Goal: Task Accomplishment & Management: Use online tool/utility

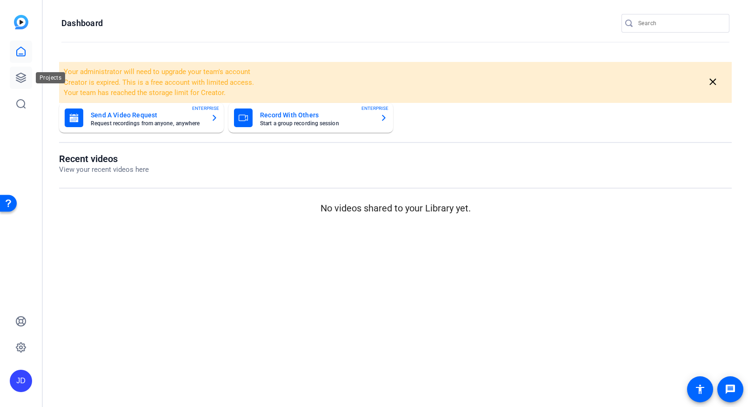
click at [26, 75] on icon at bounding box center [20, 77] width 9 height 9
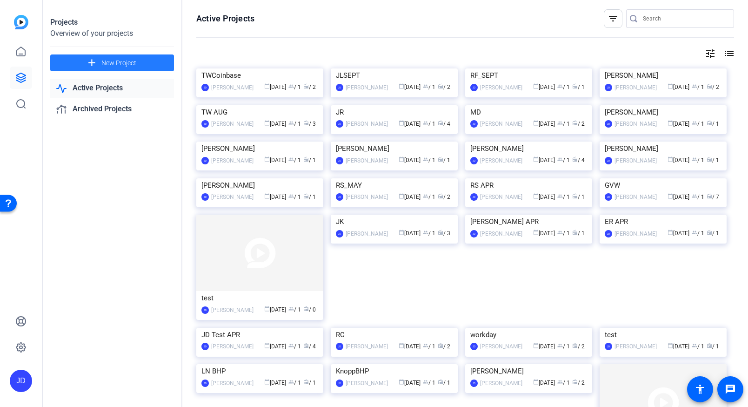
click at [122, 63] on span "New Project" at bounding box center [118, 63] width 35 height 10
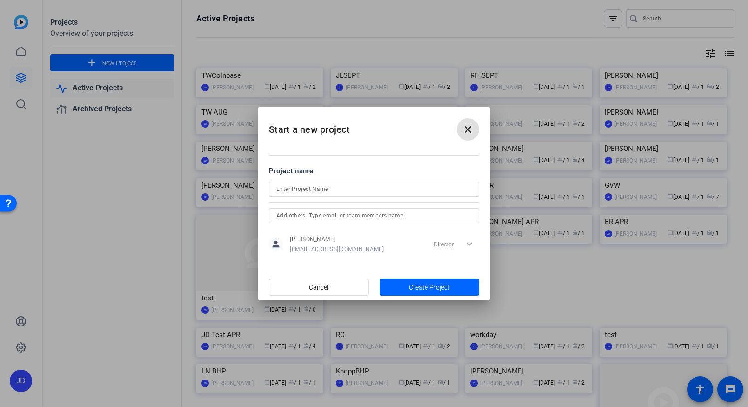
click at [300, 188] on input at bounding box center [373, 188] width 195 height 11
type input "RS_US_Bank"
click at [433, 281] on span "button" at bounding box center [430, 287] width 100 height 22
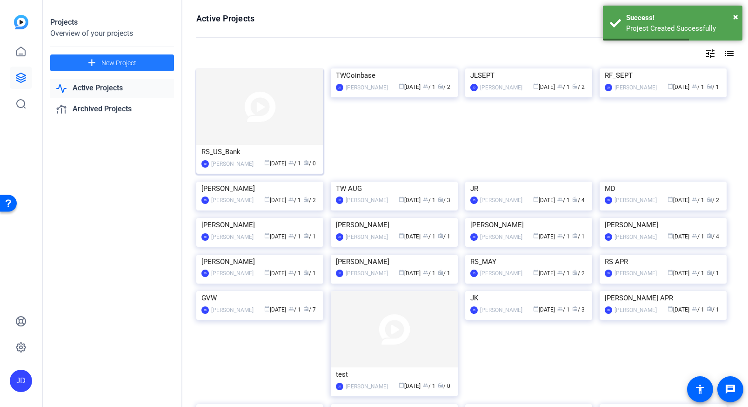
click at [248, 118] on img at bounding box center [259, 106] width 127 height 76
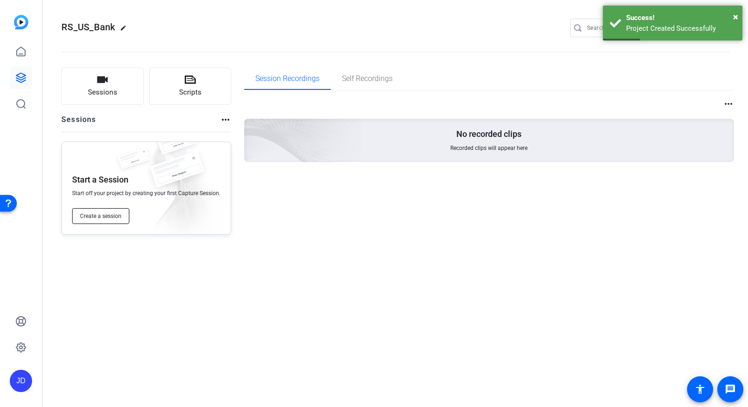
click at [112, 215] on span "Create a session" at bounding box center [100, 215] width 41 height 7
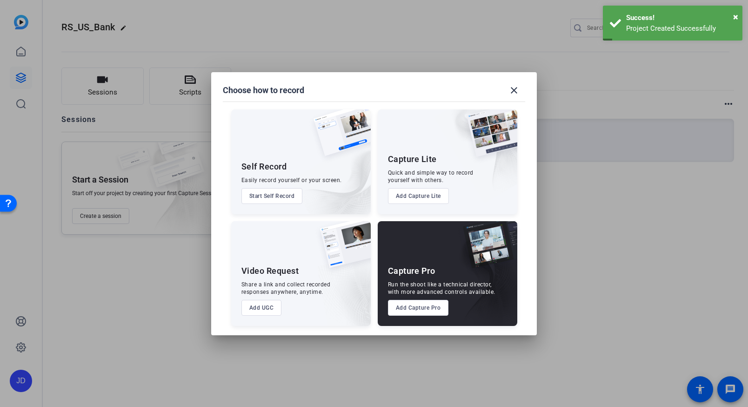
click at [418, 306] on button "Add Capture Pro" at bounding box center [418, 308] width 61 height 16
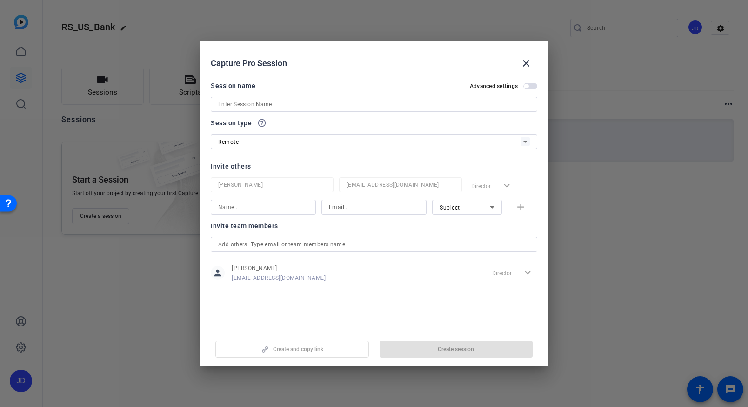
click at [263, 107] on input at bounding box center [374, 104] width 312 height 11
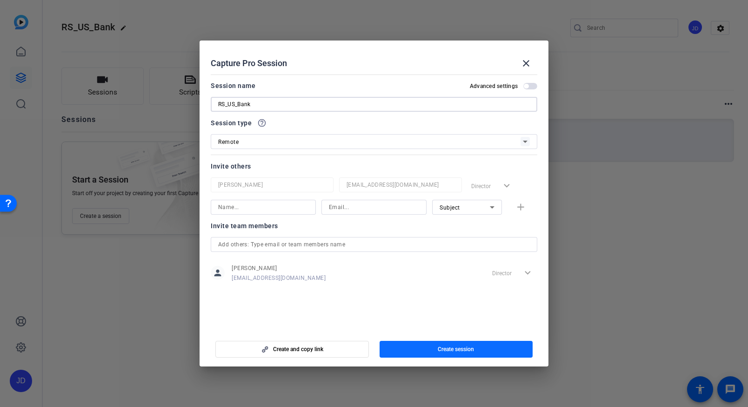
type input "RS_US_Bank"
click at [462, 348] on span "Create session" at bounding box center [456, 348] width 36 height 7
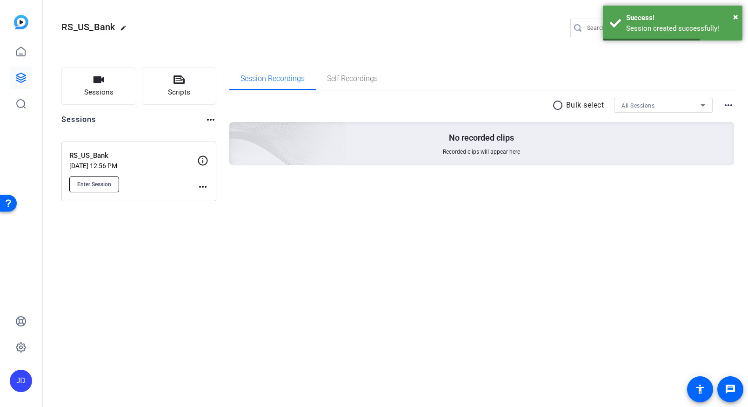
click at [110, 181] on span "Enter Session" at bounding box center [94, 184] width 34 height 7
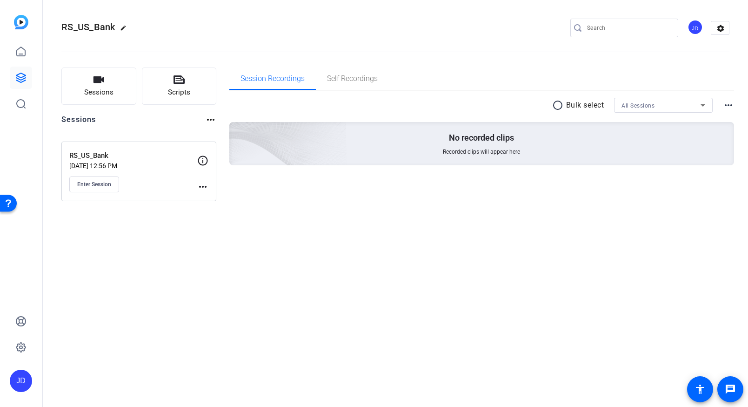
click at [202, 190] on mat-icon "more_horiz" at bounding box center [202, 186] width 11 height 11
click at [321, 197] on div at bounding box center [374, 203] width 748 height 407
click at [315, 195] on div "Session Recordings Self Recordings radio_button_unchecked Bulk select All Sessi…" at bounding box center [481, 134] width 505 height 134
click at [102, 187] on span "Enter Session" at bounding box center [94, 184] width 34 height 7
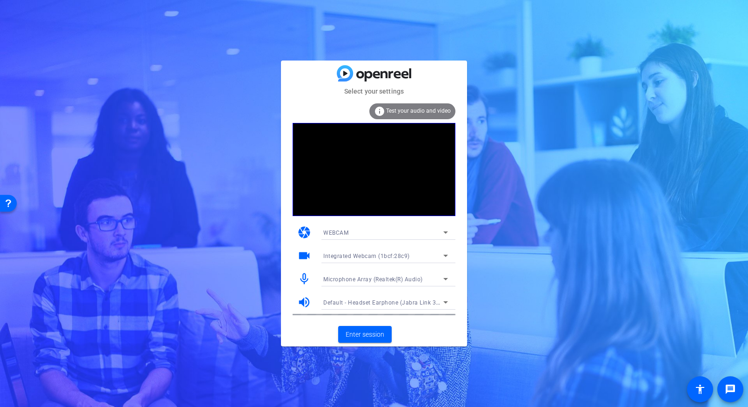
click at [540, 143] on div "Select your settings info Test your audio and video camera WEBCAM videocam Inte…" at bounding box center [374, 203] width 748 height 407
click at [370, 330] on span "Enter session" at bounding box center [365, 334] width 39 height 10
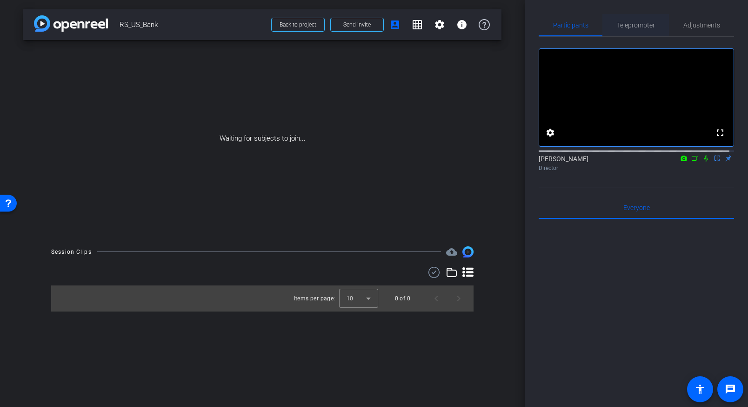
click at [646, 22] on span "Teleprompter" at bounding box center [636, 25] width 38 height 7
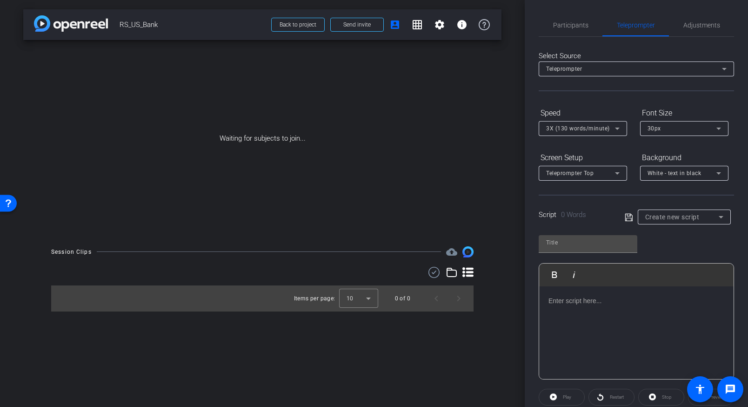
click at [596, 311] on div at bounding box center [636, 332] width 194 height 93
click at [611, 301] on p at bounding box center [637, 300] width 176 height 10
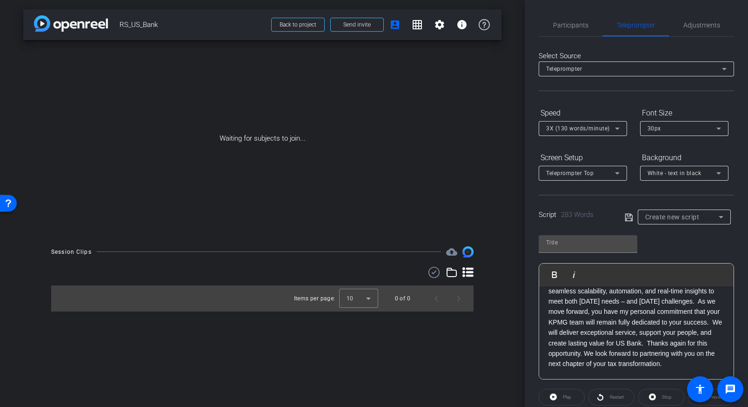
scroll to position [311, 0]
click at [672, 353] on p "They’ll be your trusted partners, providing clear accountability and continuity…" at bounding box center [637, 281] width 176 height 156
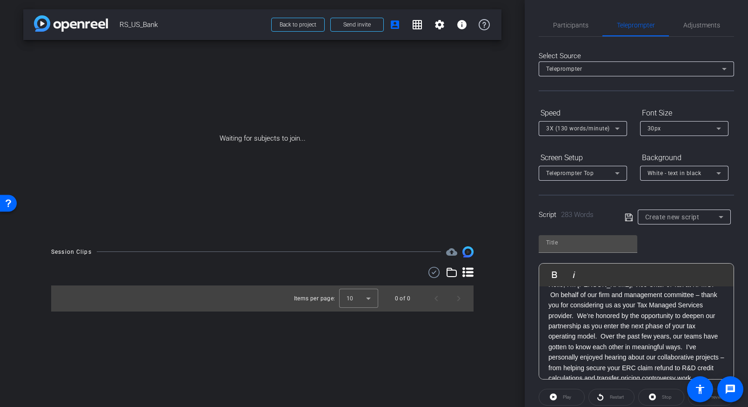
scroll to position [0, 0]
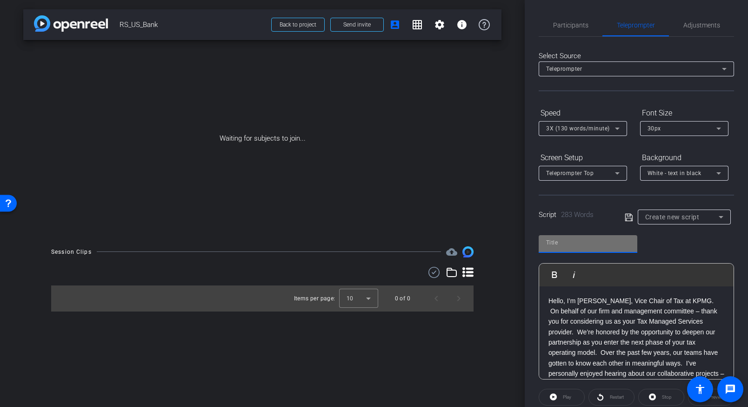
click at [605, 240] on input "text" at bounding box center [588, 242] width 84 height 11
type input "1"
click at [628, 220] on icon at bounding box center [628, 216] width 7 height 7
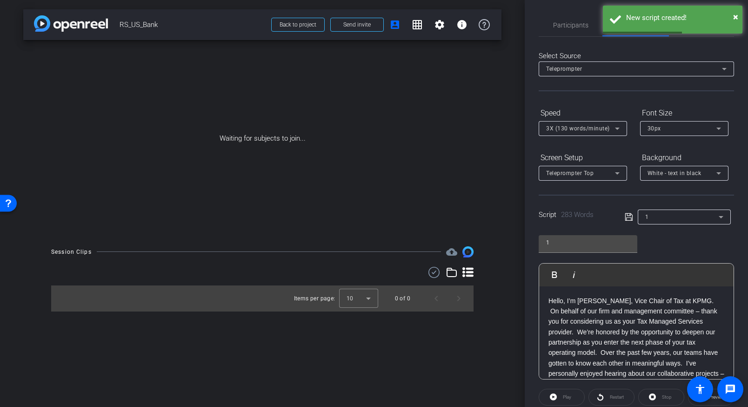
click at [672, 173] on span "White - text in black" at bounding box center [675, 173] width 54 height 7
click at [666, 204] on div "Black - text in white" at bounding box center [675, 209] width 55 height 11
click at [628, 195] on div "Script 283 Words 1" at bounding box center [636, 209] width 195 height 30
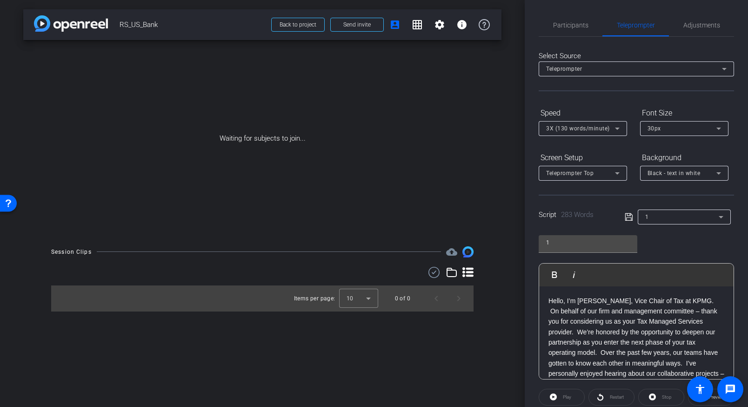
click at [621, 127] on icon at bounding box center [617, 128] width 11 height 11
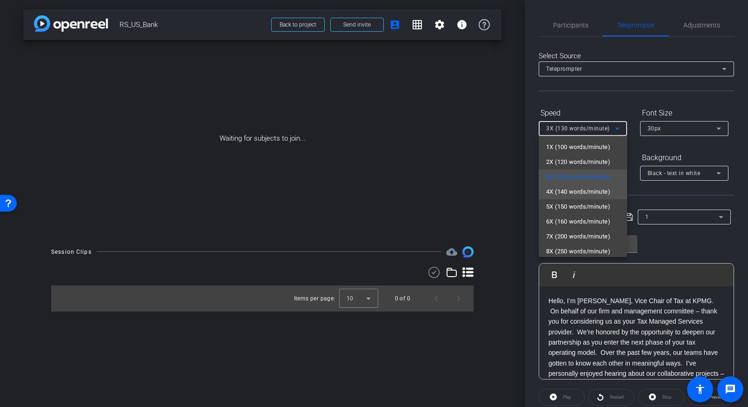
click at [566, 184] on mat-option "4X (140 words/minute)" at bounding box center [583, 191] width 88 height 15
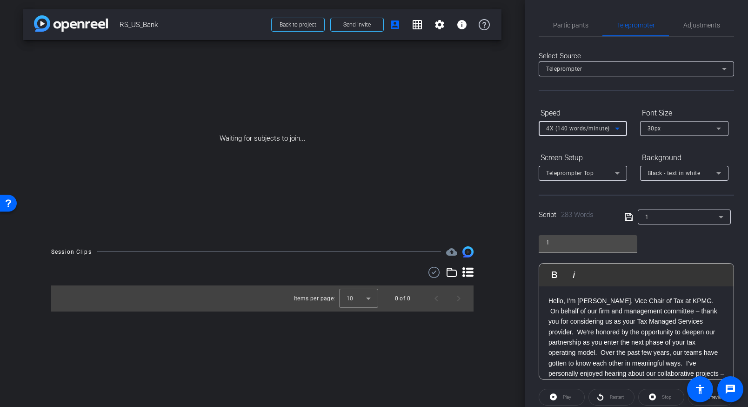
click at [615, 98] on div "Select Source Teleprompter Speed 4X (140 words/minute) Font Size 30px Screen Se…" at bounding box center [636, 241] width 195 height 408
click at [627, 217] on icon at bounding box center [628, 216] width 7 height 7
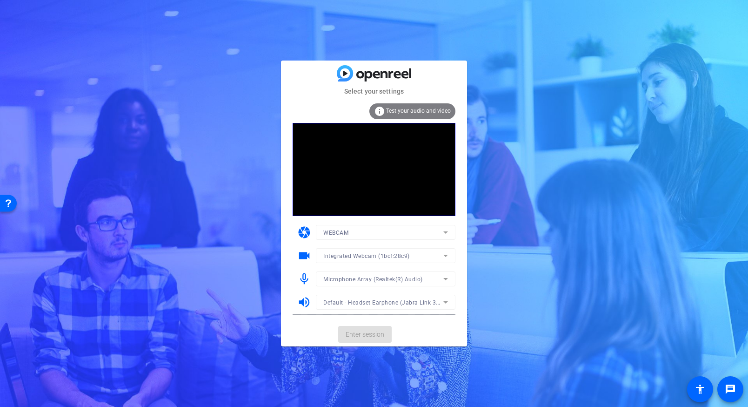
click at [379, 337] on span "Enter session" at bounding box center [365, 334] width 39 height 10
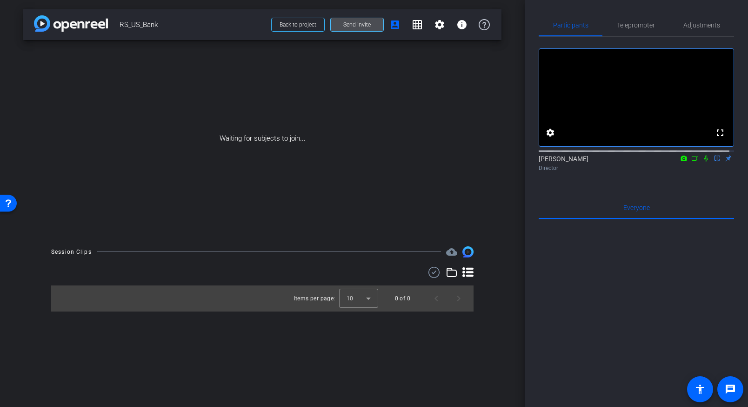
click at [350, 26] on span "Send invite" at bounding box center [356, 24] width 27 height 7
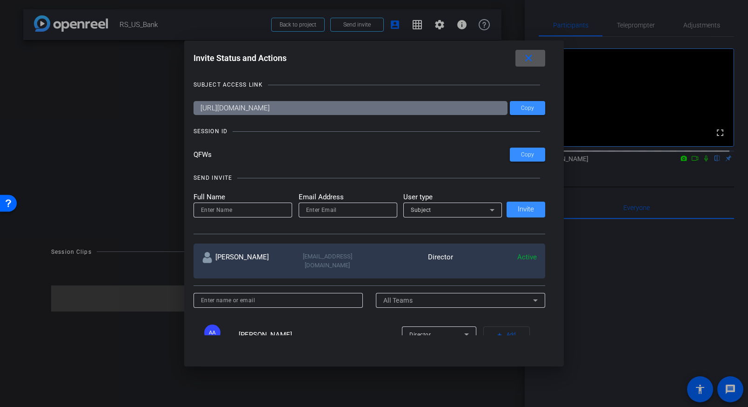
click at [483, 209] on div "Subject" at bounding box center [450, 210] width 79 height 12
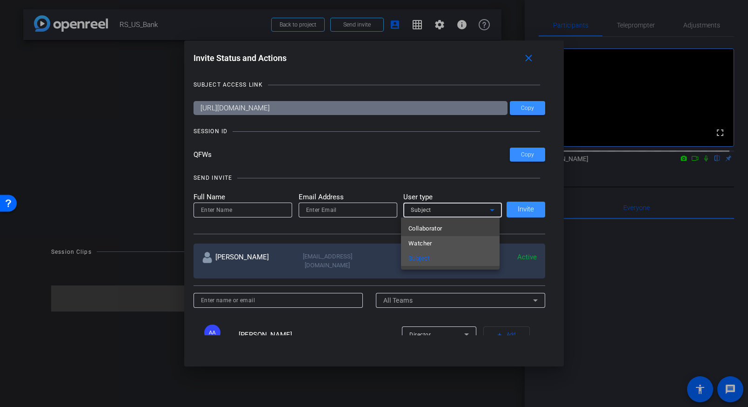
click at [436, 246] on mat-option "Watcher" at bounding box center [450, 243] width 99 height 15
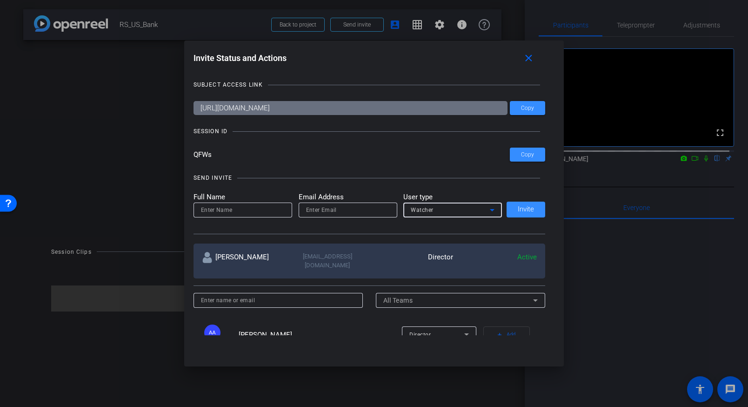
click at [238, 206] on input at bounding box center [243, 209] width 84 height 11
type input "[PERSON_NAME]"
click at [326, 208] on input "email" at bounding box center [348, 209] width 84 height 11
paste input "[EMAIL_ADDRESS][DOMAIN_NAME]"
type input "[EMAIL_ADDRESS][DOMAIN_NAME]"
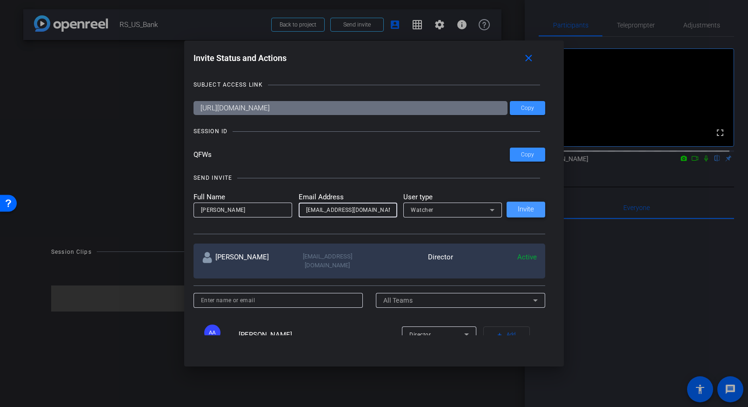
click at [519, 207] on span "Invite" at bounding box center [526, 209] width 16 height 7
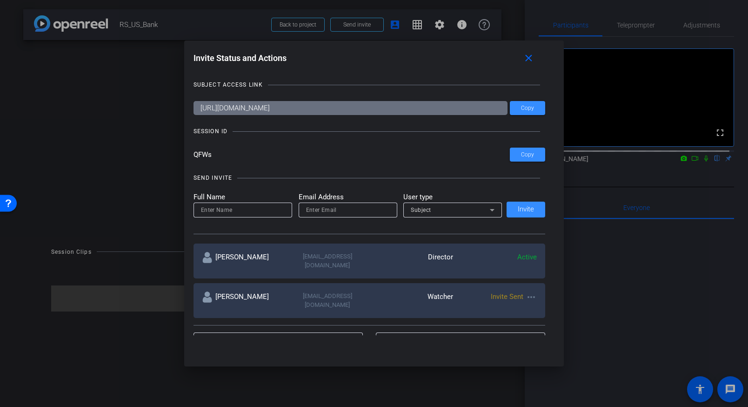
click at [247, 212] on input at bounding box center [243, 209] width 84 height 11
type input "[PERSON_NAME]"
click at [322, 205] on input "email" at bounding box center [348, 209] width 84 height 11
paste input "[EMAIL_ADDRESS][DOMAIN_NAME]"
type input "[EMAIL_ADDRESS][DOMAIN_NAME]"
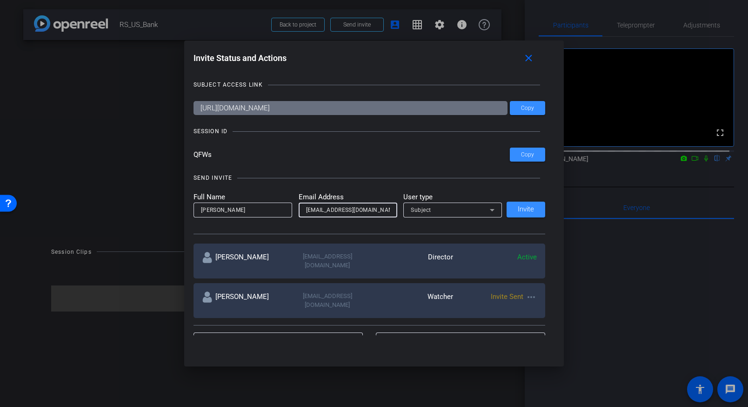
click at [441, 207] on div "Subject" at bounding box center [450, 210] width 79 height 12
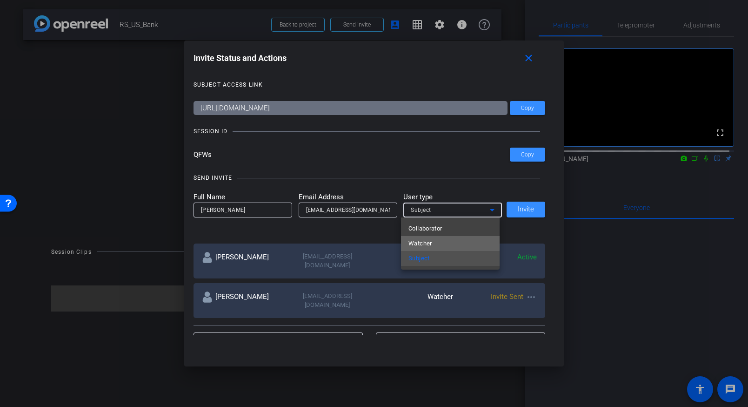
click at [435, 239] on mat-option "Watcher" at bounding box center [450, 243] width 99 height 15
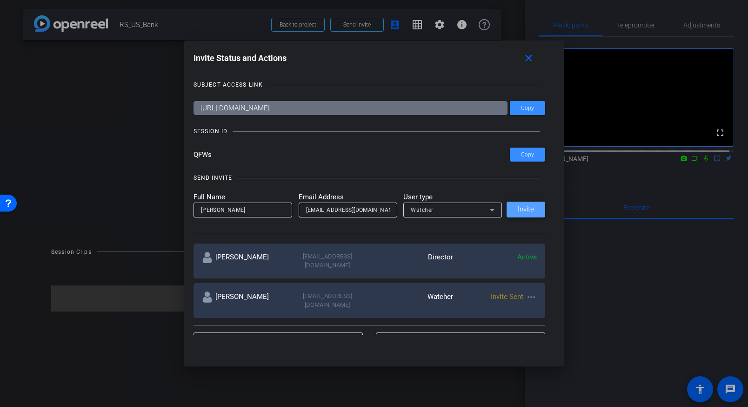
click at [518, 208] on span "Invite" at bounding box center [526, 209] width 16 height 7
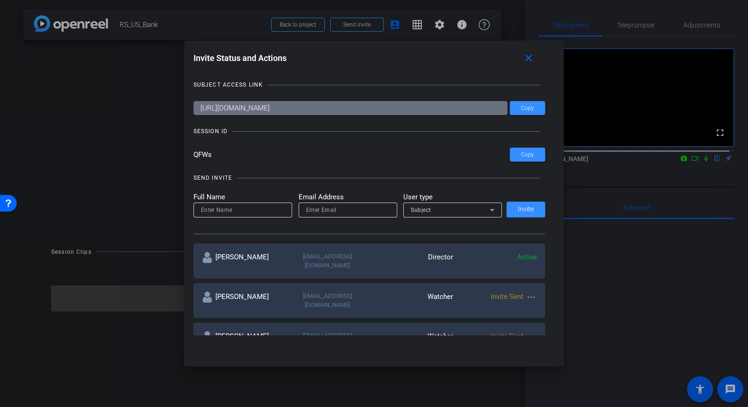
click at [251, 213] on input at bounding box center [243, 209] width 84 height 11
type input "[PERSON_NAME]"
paste input "[EMAIL_ADDRESS][DOMAIN_NAME]"
type input "[EMAIL_ADDRESS][DOMAIN_NAME]"
click at [452, 212] on div "Subject" at bounding box center [450, 210] width 79 height 12
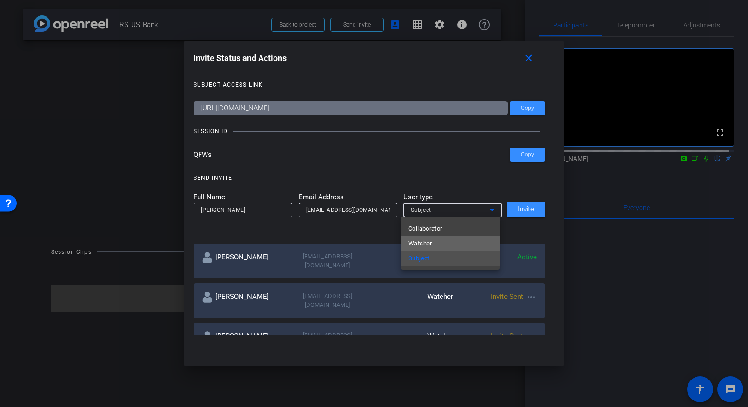
click at [442, 236] on mat-option "Watcher" at bounding box center [450, 243] width 99 height 15
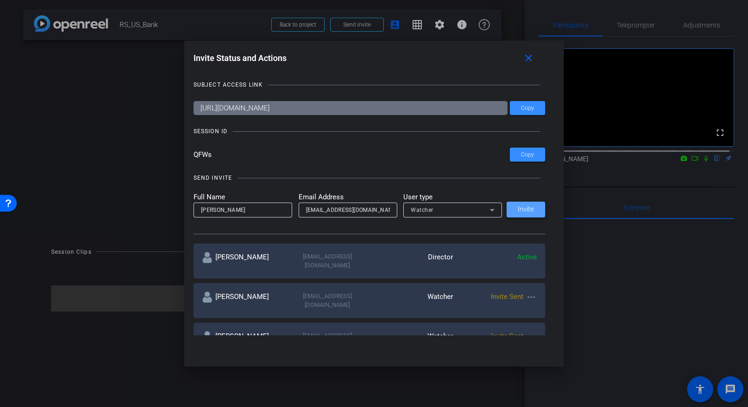
click at [520, 208] on span "Invite" at bounding box center [526, 209] width 16 height 7
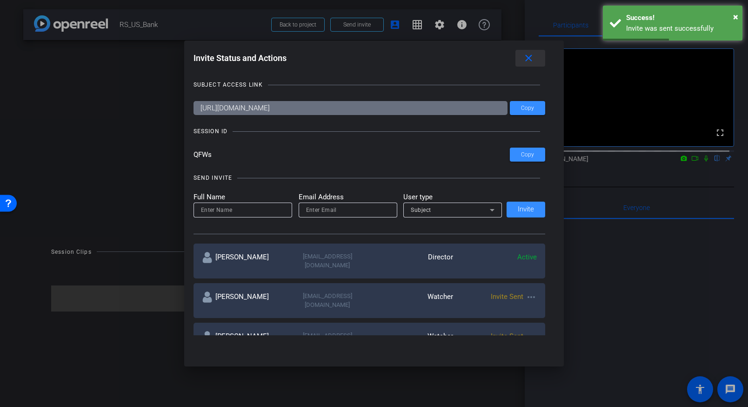
click at [531, 60] on mat-icon "close" at bounding box center [529, 59] width 12 height 12
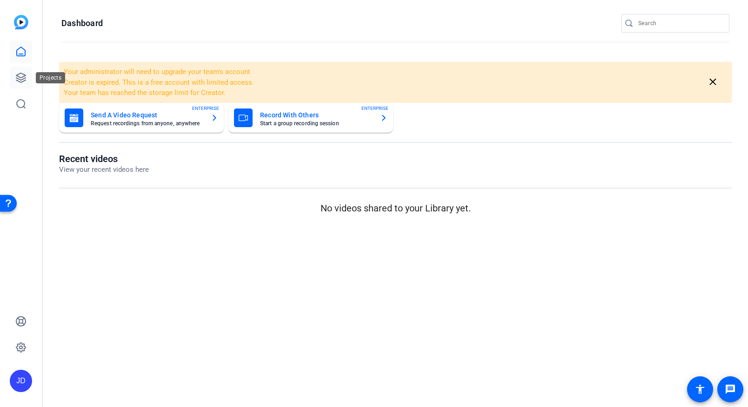
click at [24, 78] on icon at bounding box center [20, 77] width 11 height 11
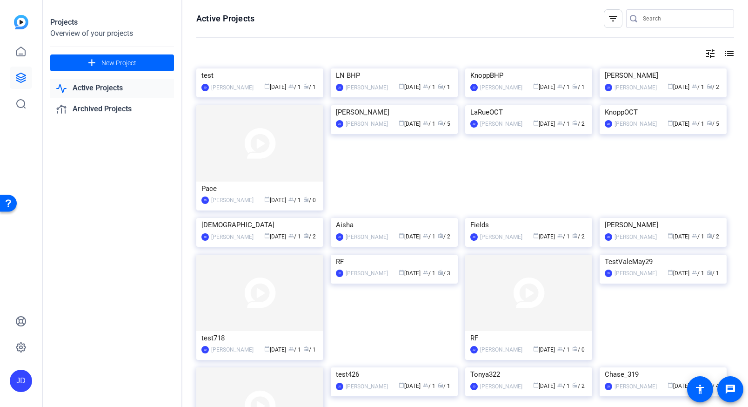
click at [126, 87] on link "Active Projects" at bounding box center [112, 88] width 124 height 19
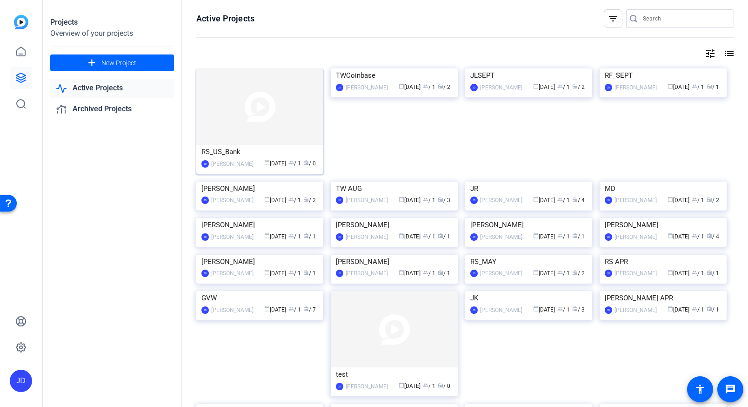
click at [258, 108] on img at bounding box center [259, 106] width 127 height 76
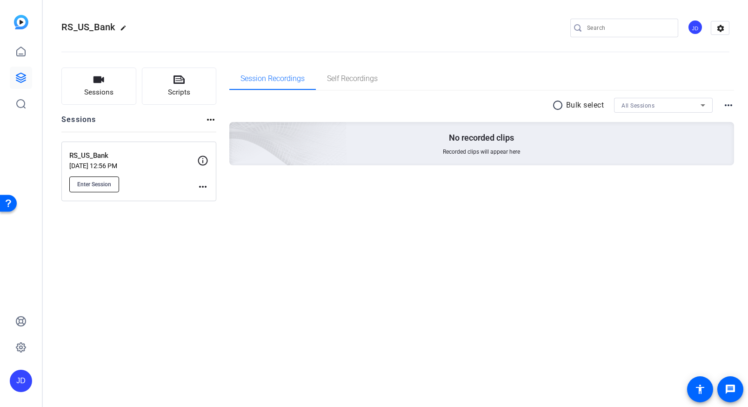
click at [100, 185] on span "Enter Session" at bounding box center [94, 184] width 34 height 7
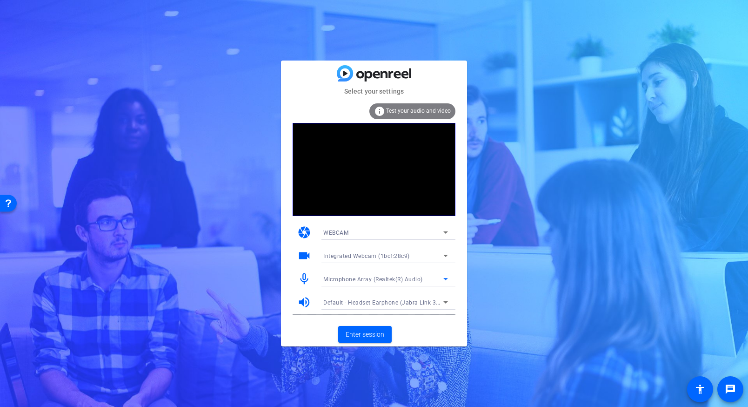
click at [449, 278] on icon at bounding box center [445, 278] width 11 height 11
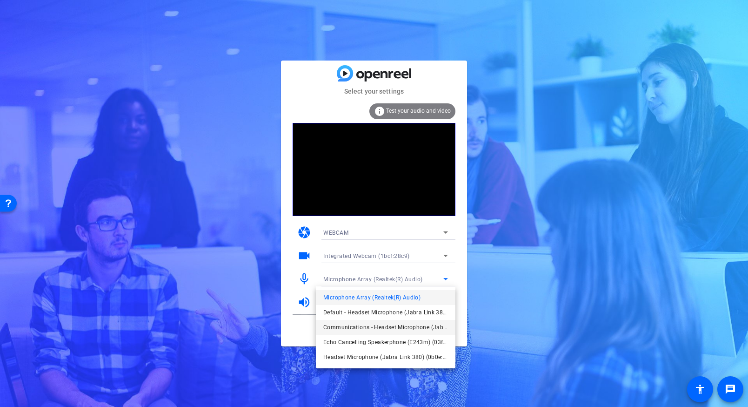
click at [432, 325] on span "Communications - Headset Microphone (Jabra Link 380) (0b0e:24ca)" at bounding box center [385, 327] width 125 height 11
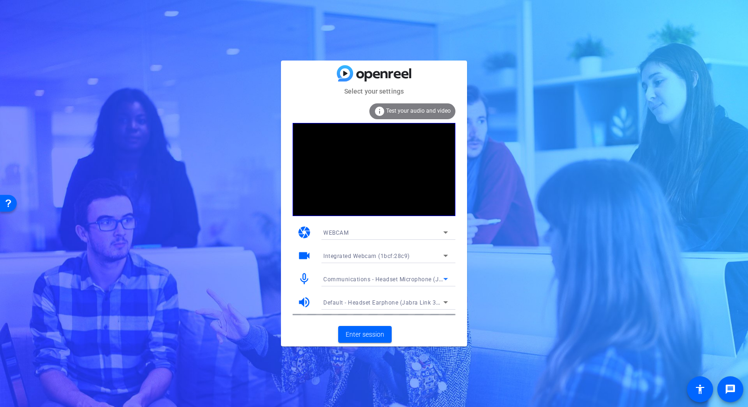
click at [438, 302] on span "Default - Headset Earphone (Jabra Link 380) (0b0e:24ca)" at bounding box center [401, 301] width 156 height 7
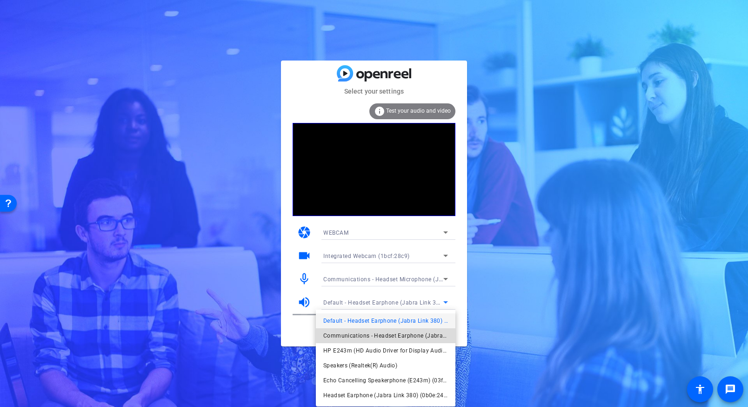
click at [403, 332] on span "Communications - Headset Earphone (Jabra Link 380) (0b0e:24ca)" at bounding box center [385, 335] width 125 height 11
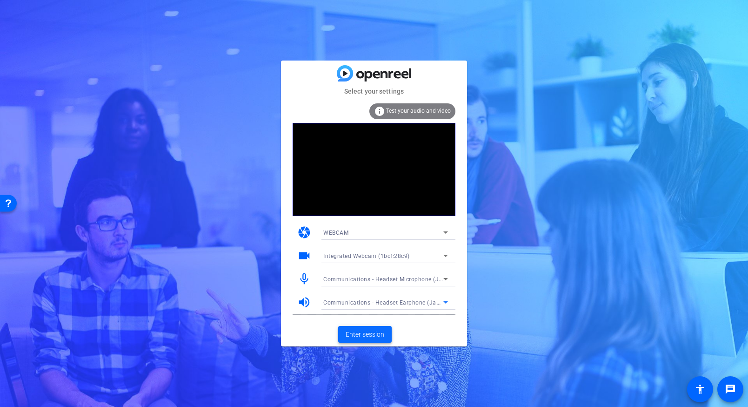
click at [375, 330] on span "Enter session" at bounding box center [365, 334] width 39 height 10
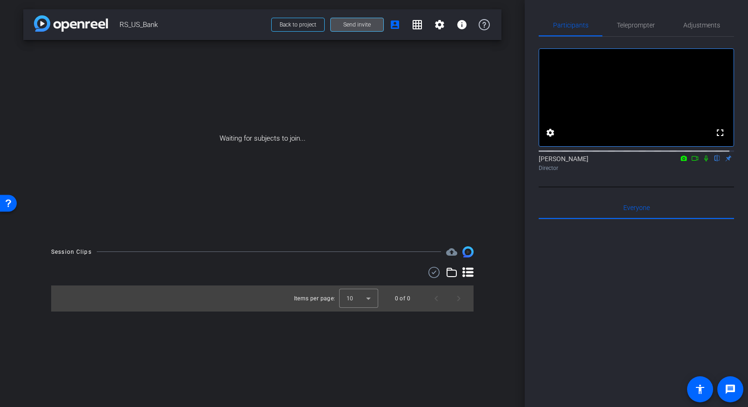
click at [366, 25] on span "Send invite" at bounding box center [356, 24] width 27 height 7
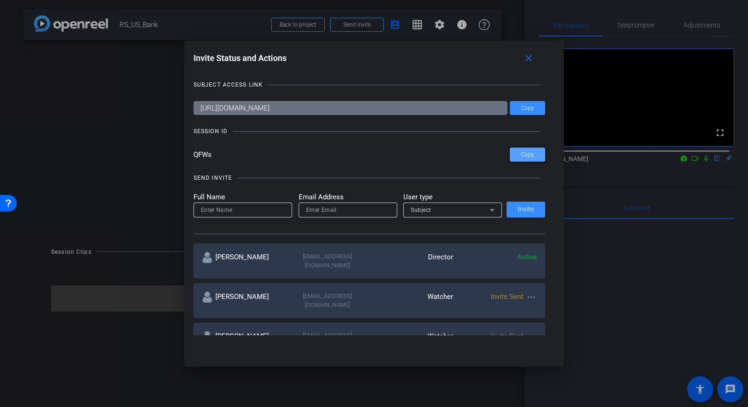
click at [515, 157] on span at bounding box center [527, 154] width 35 height 22
click at [529, 56] on mat-icon "close" at bounding box center [529, 59] width 12 height 12
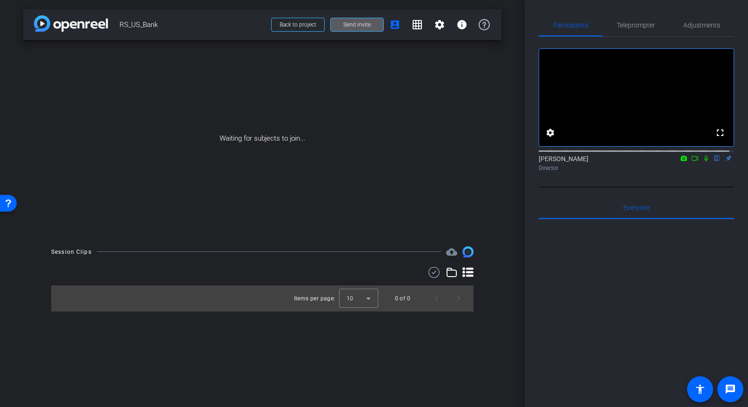
click at [691, 161] on icon at bounding box center [694, 158] width 7 height 7
click at [714, 161] on icon at bounding box center [717, 158] width 7 height 7
click at [715, 161] on icon at bounding box center [717, 158] width 5 height 6
click at [714, 161] on icon at bounding box center [717, 158] width 7 height 7
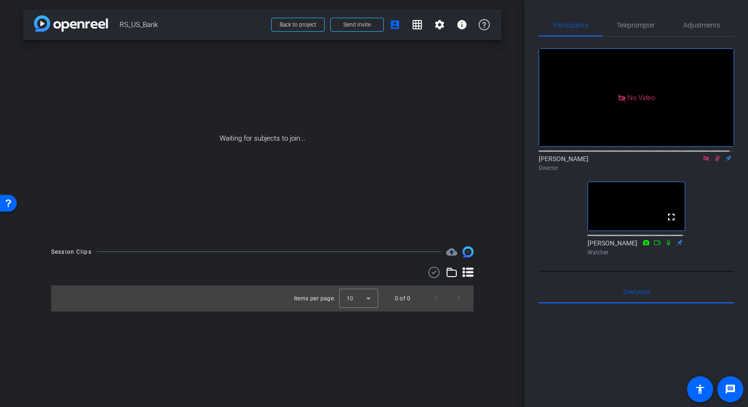
click at [714, 161] on icon at bounding box center [717, 158] width 7 height 7
click at [703, 161] on icon at bounding box center [706, 158] width 7 height 7
click at [640, 20] on span "Teleprompter" at bounding box center [636, 25] width 38 height 22
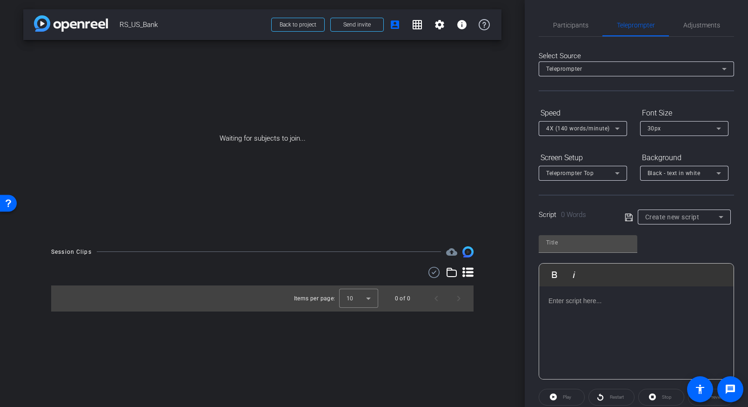
click at [676, 223] on div "Create new script" at bounding box center [684, 216] width 78 height 15
click at [660, 248] on mat-option "1" at bounding box center [681, 250] width 91 height 15
type input "1"
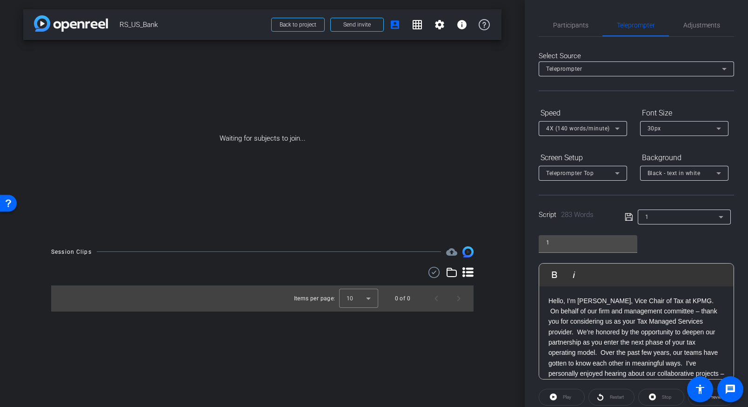
click at [672, 253] on div "1 Play Play from this location Play Selected Play and display the selected text…" at bounding box center [636, 303] width 195 height 151
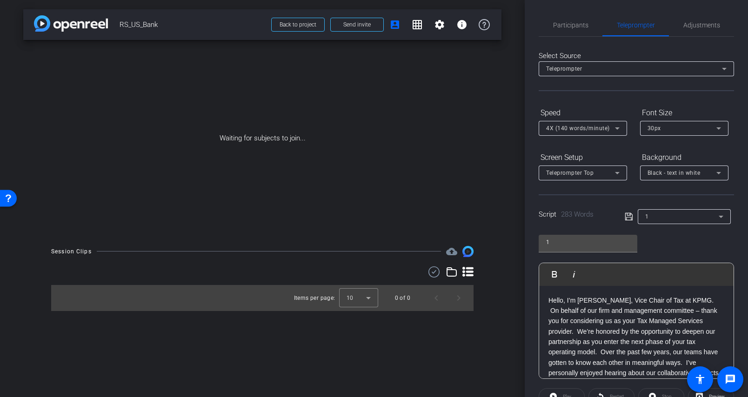
click at [591, 316] on p "Hello, I’m Rema Serafi, Vice Chair of Tax at KPMG. On behalf of our firm and ma…" at bounding box center [637, 347] width 176 height 104
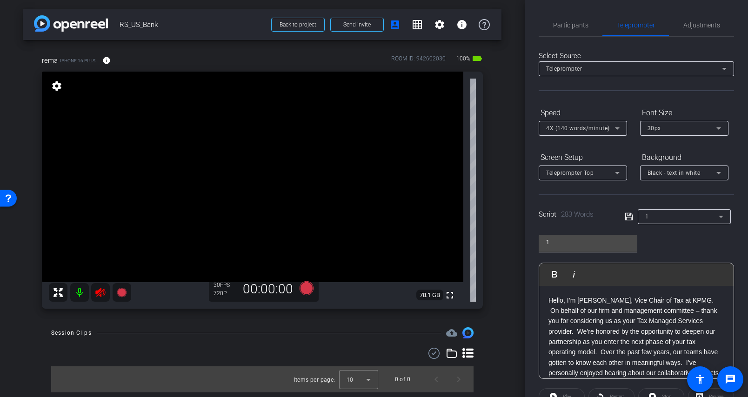
click at [101, 292] on icon at bounding box center [100, 292] width 11 height 11
click at [570, 30] on span "Participants" at bounding box center [570, 25] width 35 height 22
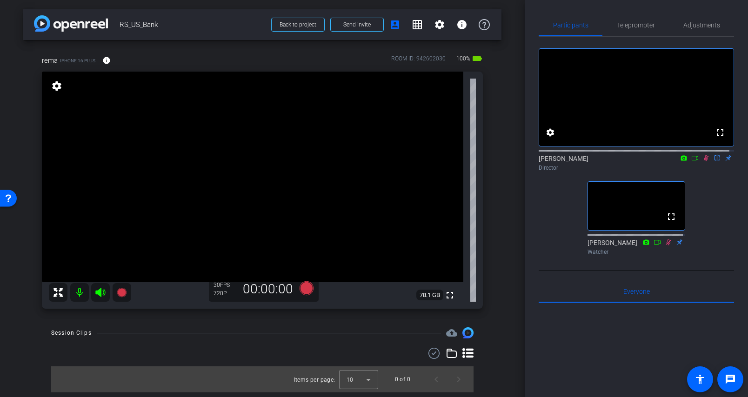
click at [704, 161] on icon at bounding box center [706, 158] width 5 height 6
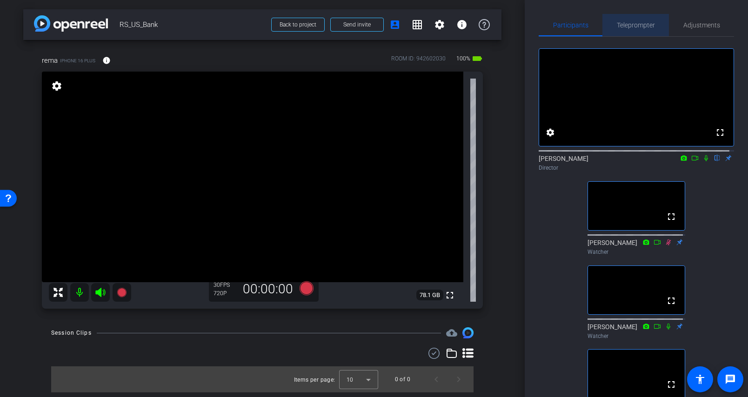
click at [639, 26] on span "Teleprompter" at bounding box center [636, 25] width 38 height 7
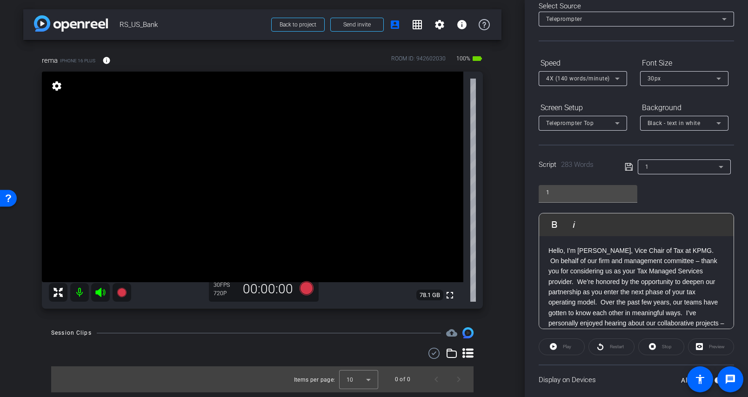
scroll to position [111, 0]
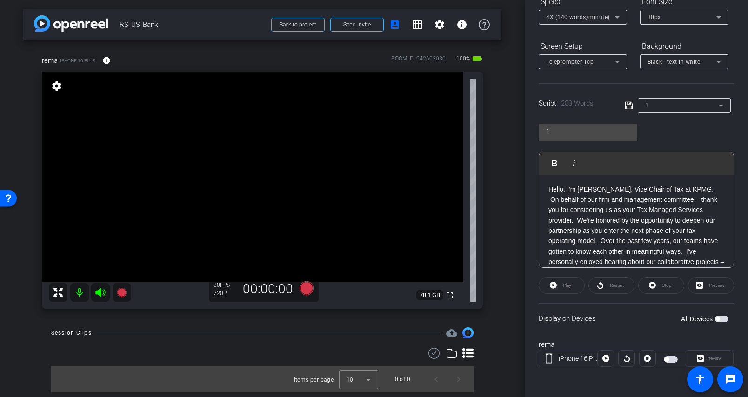
click at [715, 318] on span "button" at bounding box center [717, 319] width 5 height 5
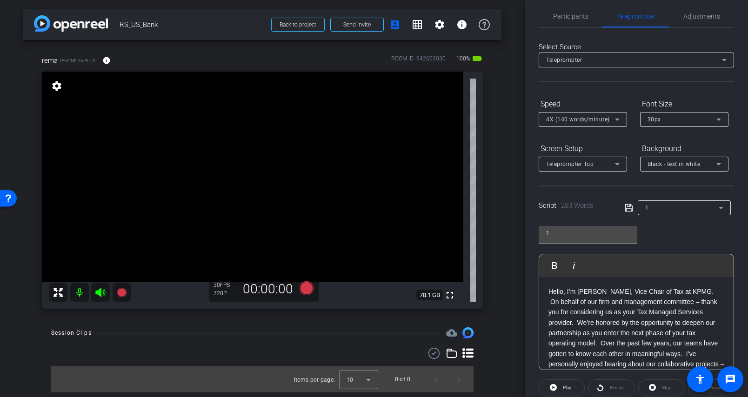
scroll to position [0, 0]
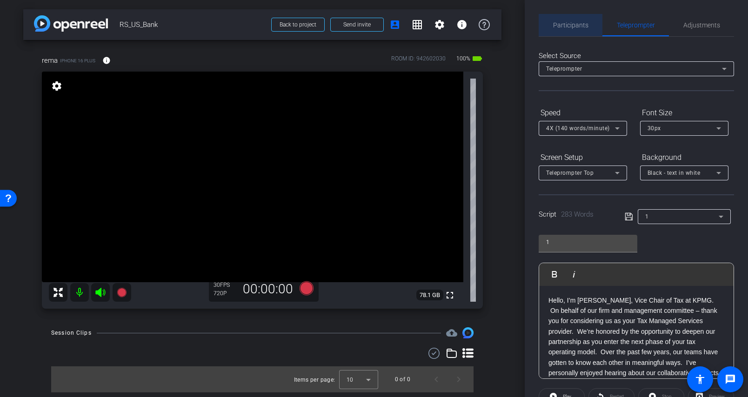
click at [577, 26] on span "Participants" at bounding box center [570, 25] width 35 height 7
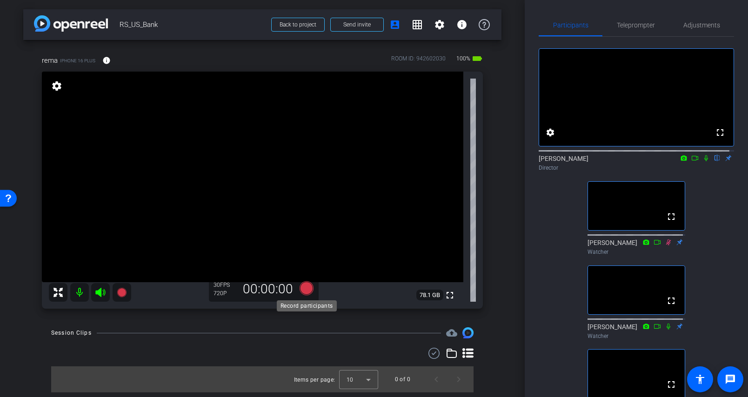
click at [308, 286] on icon at bounding box center [307, 288] width 14 height 14
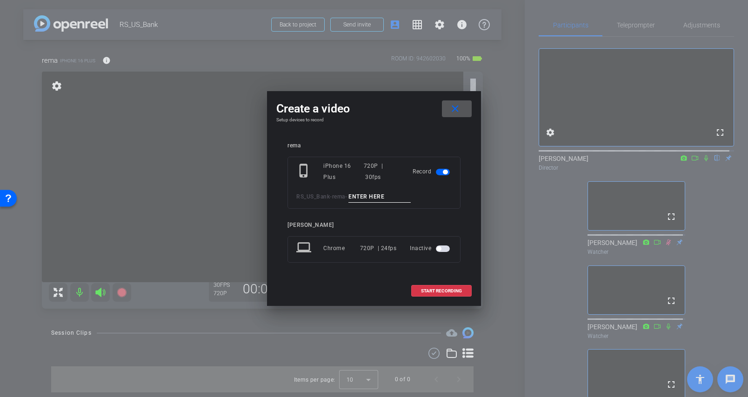
click at [362, 195] on input at bounding box center [379, 197] width 62 height 12
click at [461, 104] on span at bounding box center [457, 109] width 30 height 22
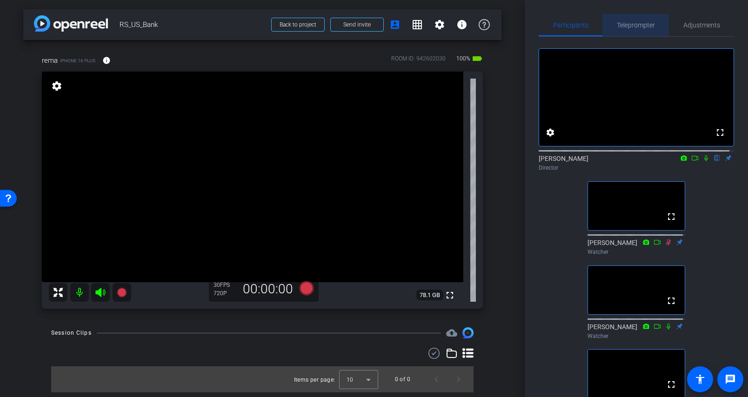
click at [626, 22] on span "Teleprompter" at bounding box center [636, 25] width 38 height 7
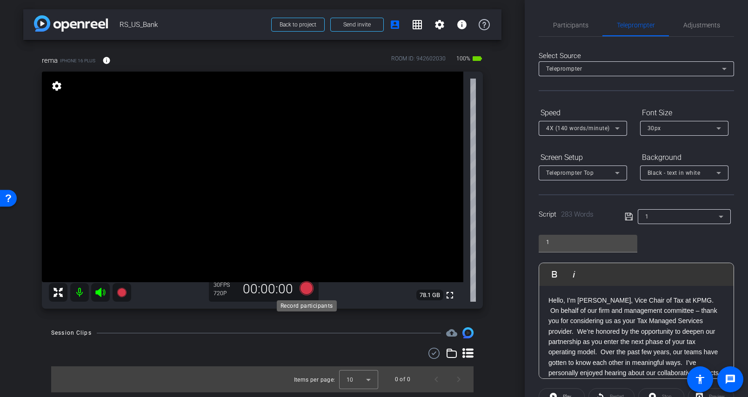
click at [307, 287] on icon at bounding box center [307, 288] width 14 height 14
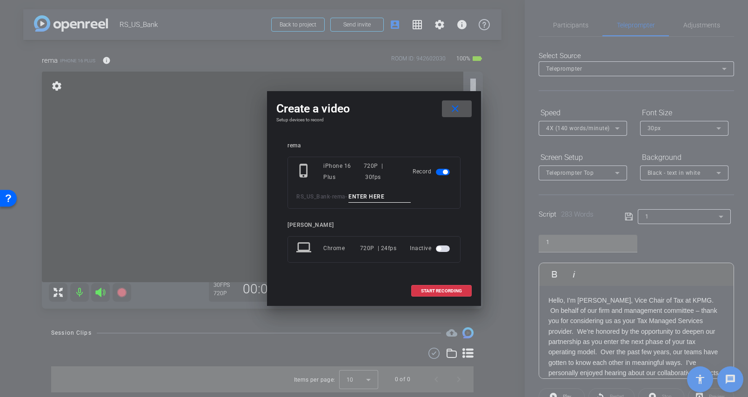
click at [366, 200] on input at bounding box center [379, 197] width 62 height 12
type input "1"
click at [448, 289] on span "START RECORDING" at bounding box center [441, 291] width 41 height 5
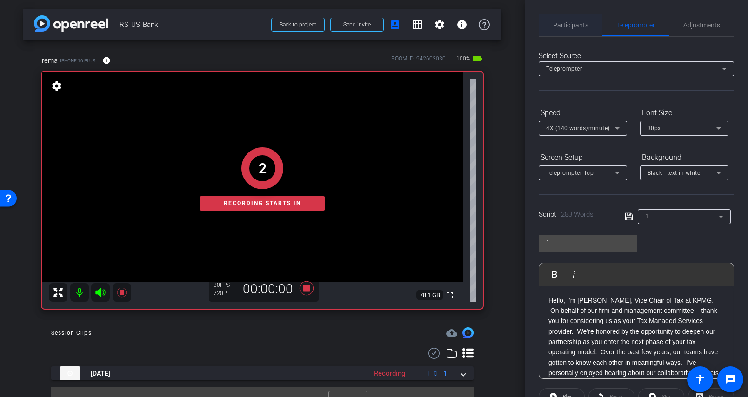
click at [573, 27] on span "Participants" at bounding box center [570, 25] width 35 height 7
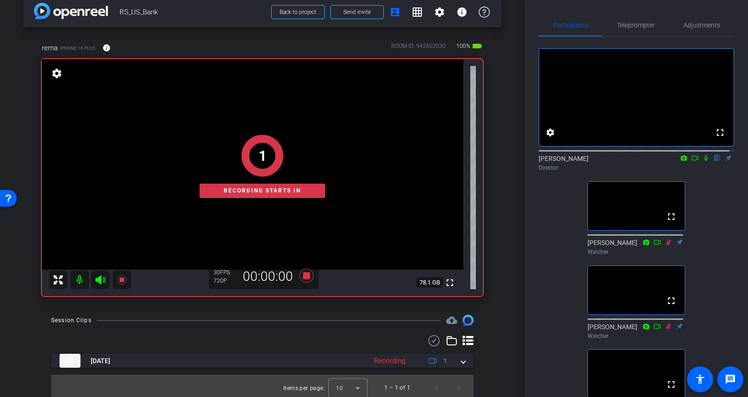
scroll to position [16, 0]
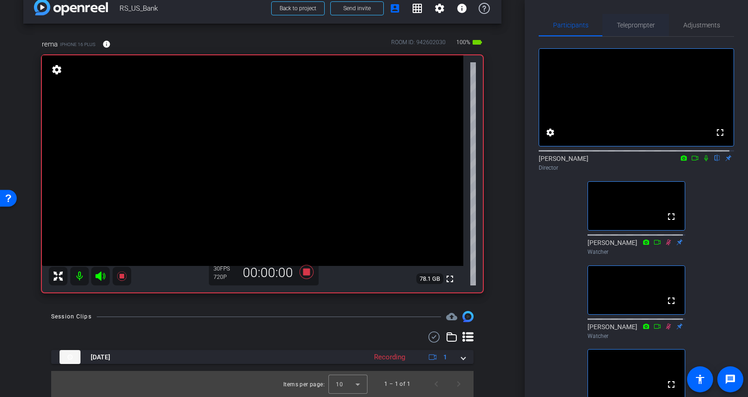
click at [628, 20] on span "Teleprompter" at bounding box center [636, 25] width 38 height 22
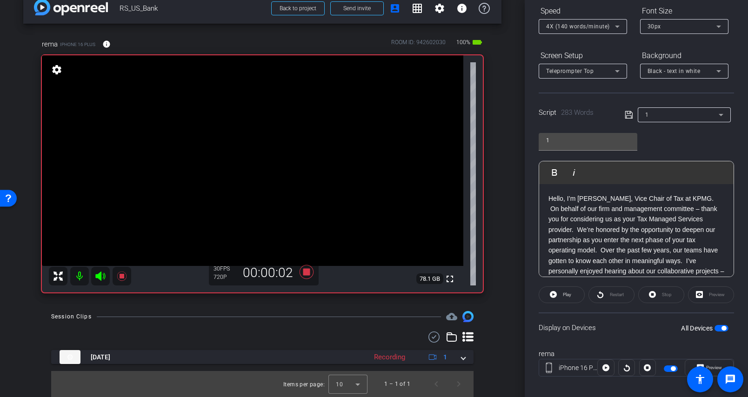
scroll to position [111, 0]
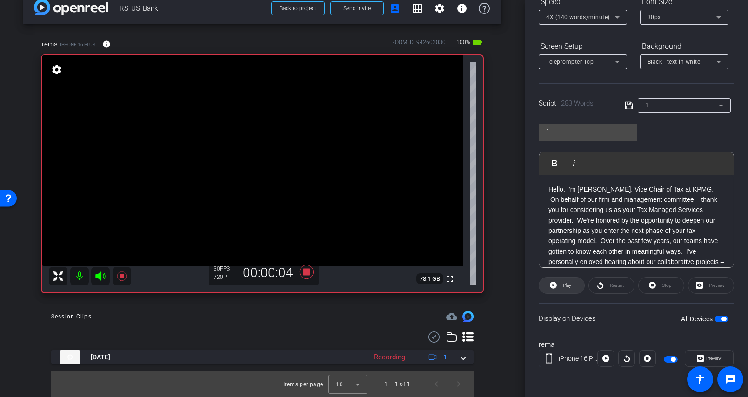
click at [565, 287] on span "Play" at bounding box center [567, 285] width 8 height 5
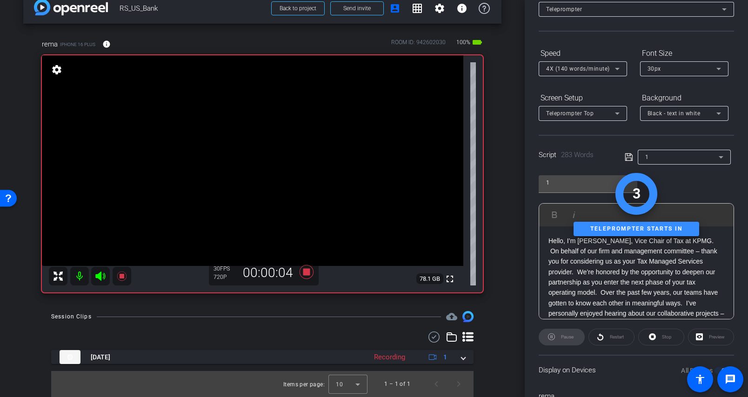
scroll to position [0, 0]
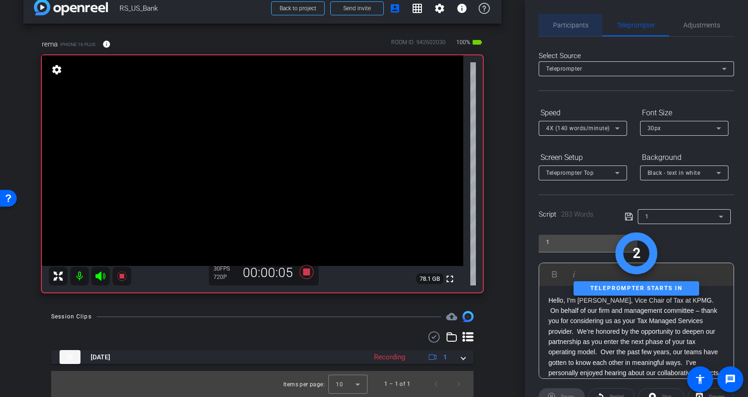
click at [571, 29] on span "Participants" at bounding box center [570, 25] width 35 height 22
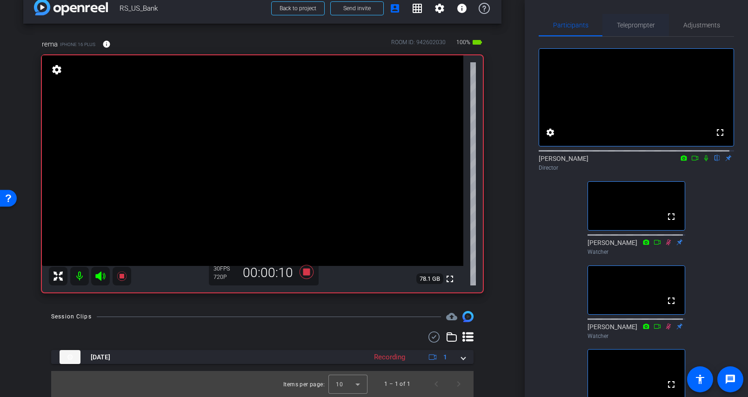
click at [632, 25] on span "Teleprompter" at bounding box center [636, 25] width 38 height 7
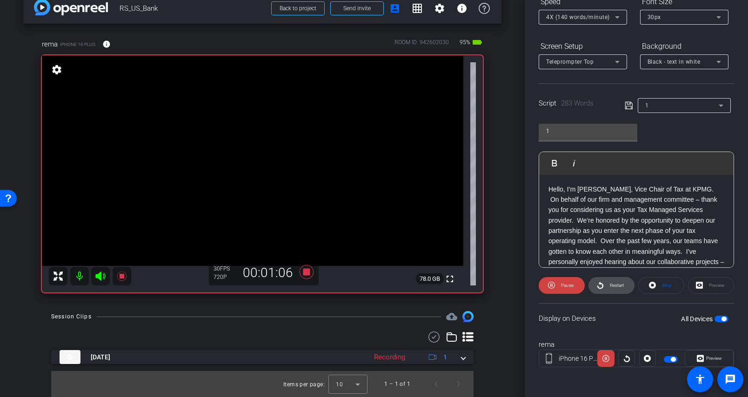
click at [617, 290] on span "Restart" at bounding box center [616, 285] width 16 height 13
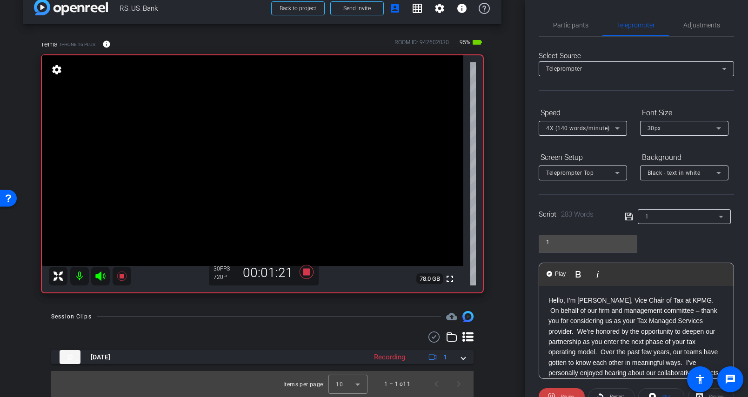
click at [613, 320] on p "Hello, I’m Rema Serafi, Vice Chair of Tax at KPMG. On behalf of our firm and ma…" at bounding box center [637, 347] width 176 height 104
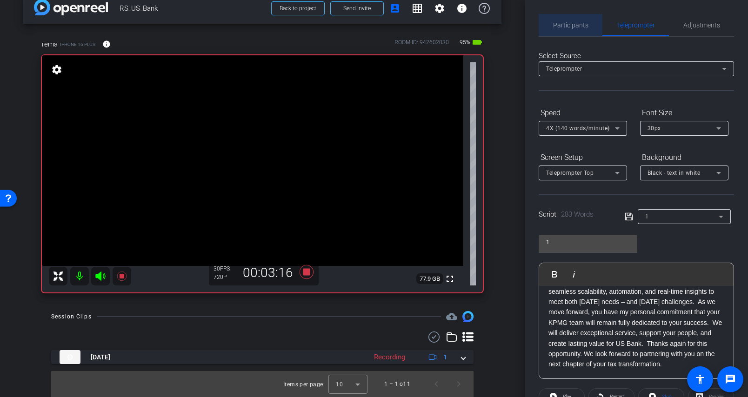
click at [575, 34] on span "Participants" at bounding box center [570, 25] width 35 height 22
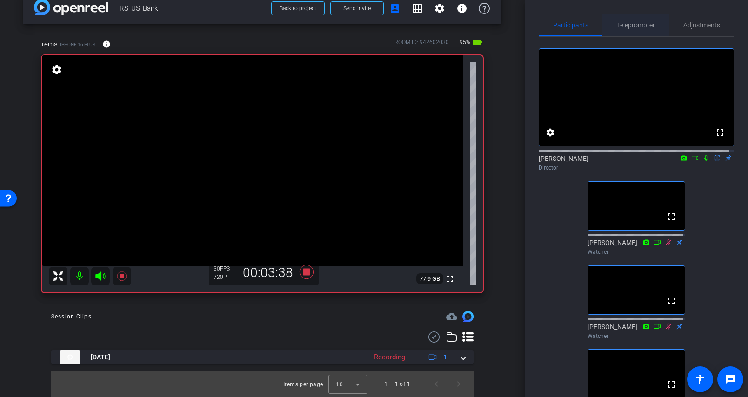
click at [620, 27] on span "Teleprompter" at bounding box center [636, 25] width 38 height 7
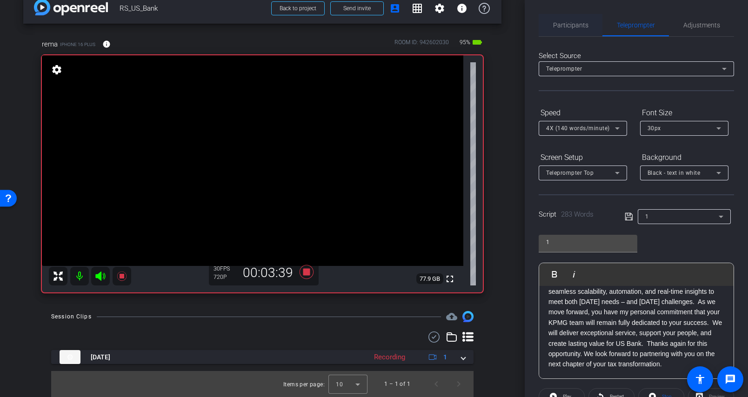
click at [580, 20] on span "Participants" at bounding box center [570, 25] width 35 height 22
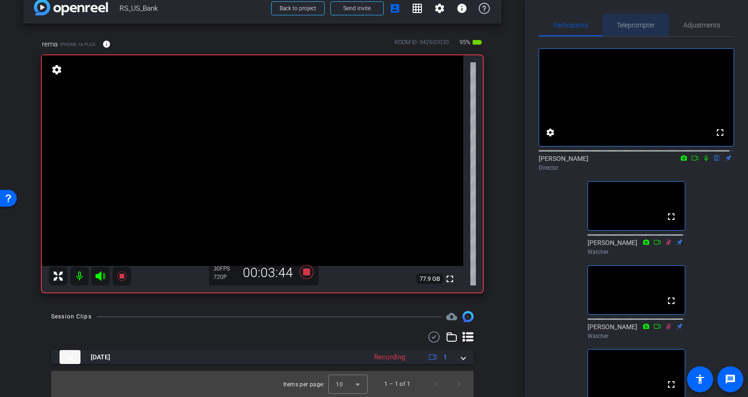
click at [634, 26] on span "Teleprompter" at bounding box center [636, 25] width 38 height 7
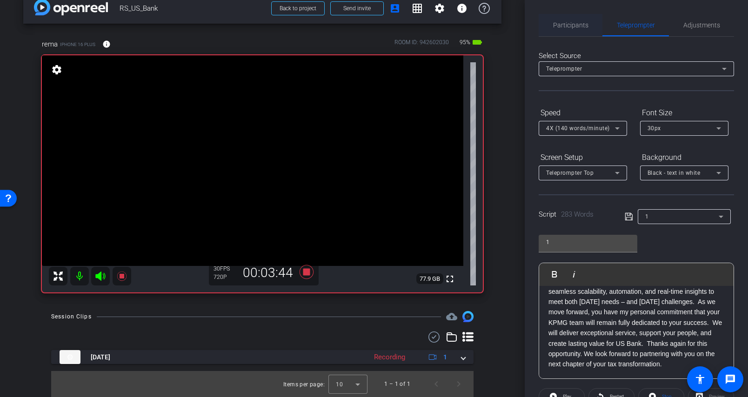
click at [592, 25] on div "Participants" at bounding box center [571, 25] width 64 height 22
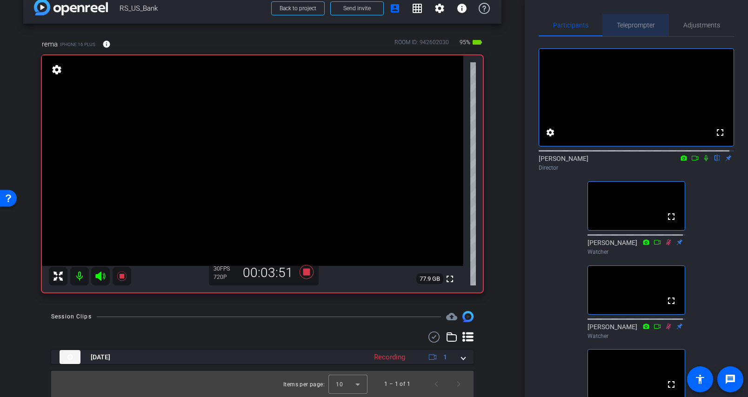
click at [636, 27] on span "Teleprompter" at bounding box center [636, 25] width 38 height 7
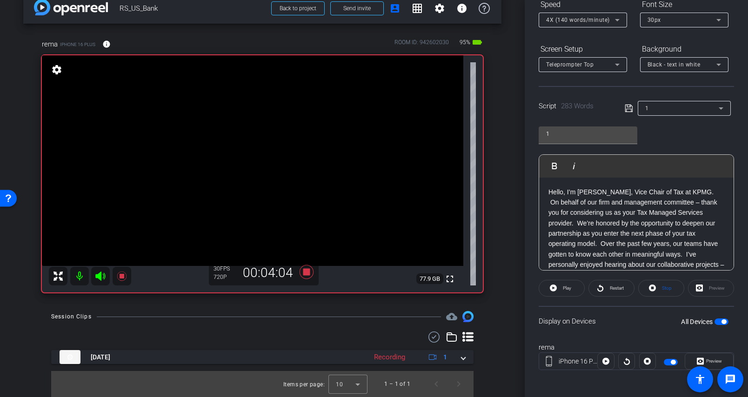
scroll to position [111, 0]
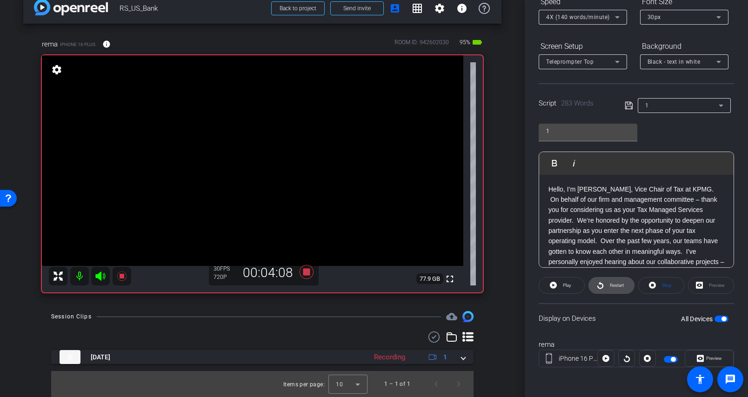
click at [608, 284] on span "Restart" at bounding box center [616, 285] width 16 height 13
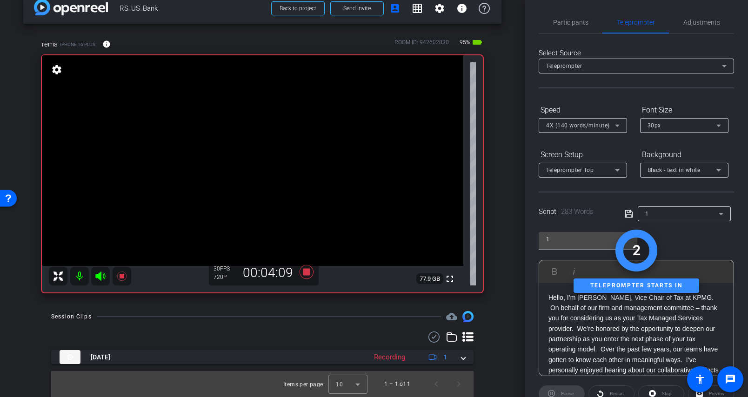
scroll to position [0, 0]
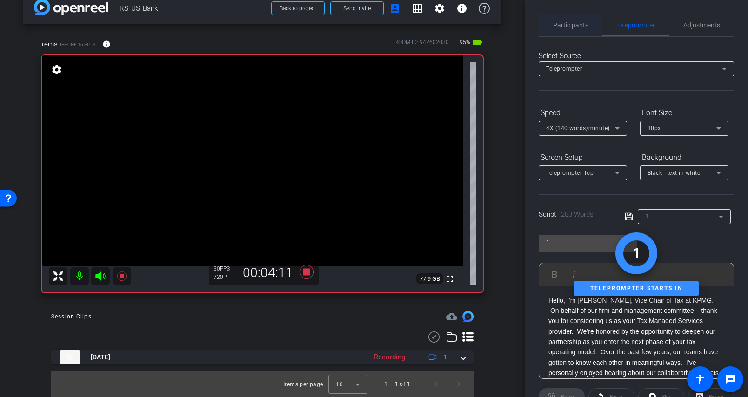
click at [561, 28] on span "Participants" at bounding box center [570, 25] width 35 height 7
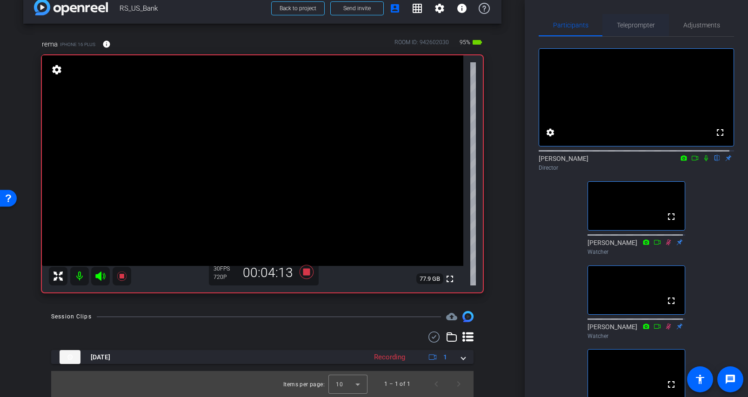
click at [636, 26] on span "Teleprompter" at bounding box center [636, 25] width 38 height 7
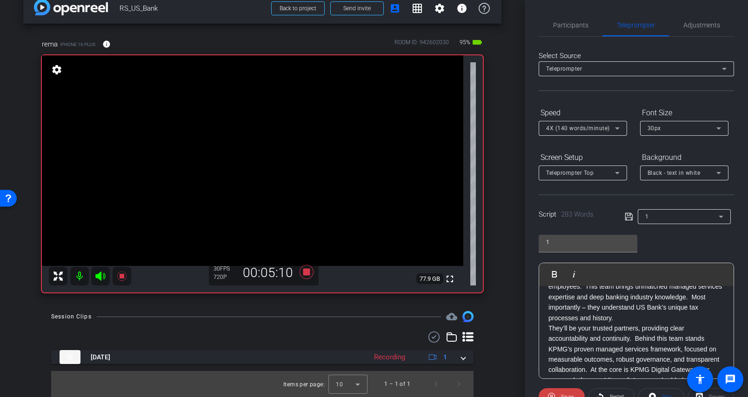
scroll to position [186, 0]
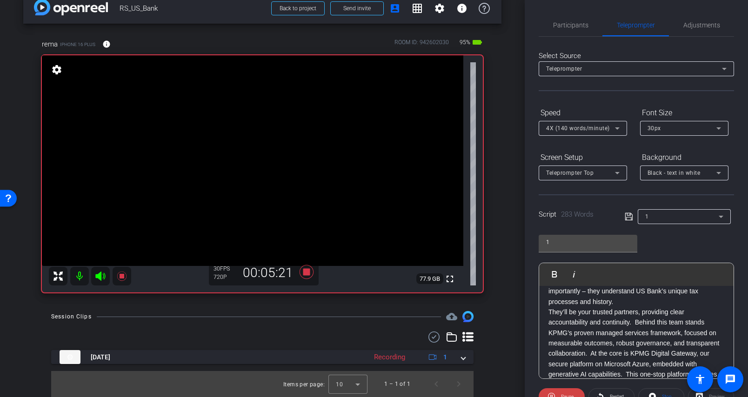
click at [633, 307] on p "Through our partnership, we’ve gained deep insights into US Bank’s goals, chall…" at bounding box center [637, 260] width 176 height 94
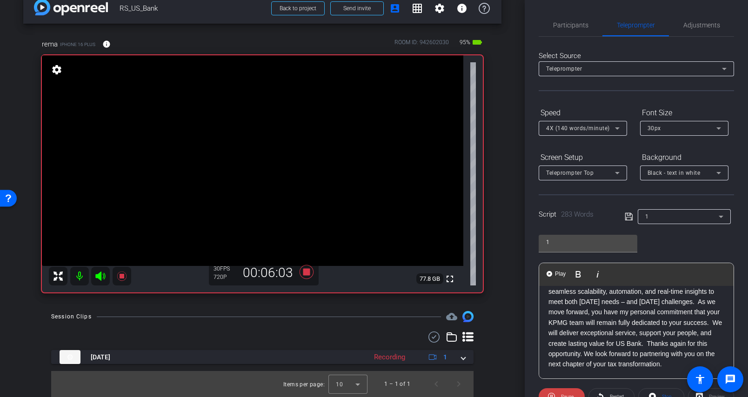
scroll to position [301, 0]
click at [308, 272] on icon at bounding box center [306, 272] width 22 height 17
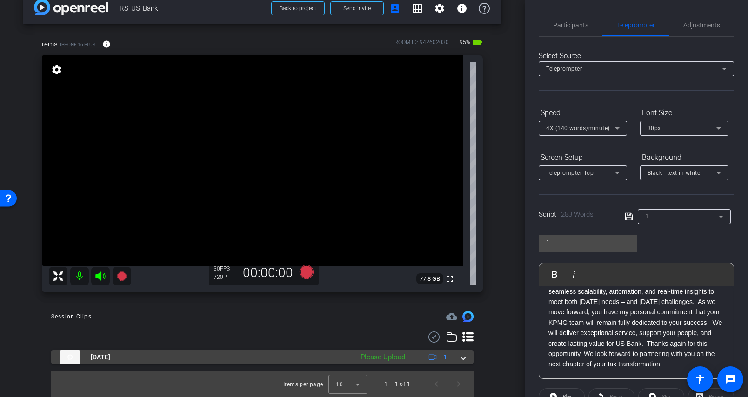
click at [462, 356] on span at bounding box center [464, 358] width 4 height 10
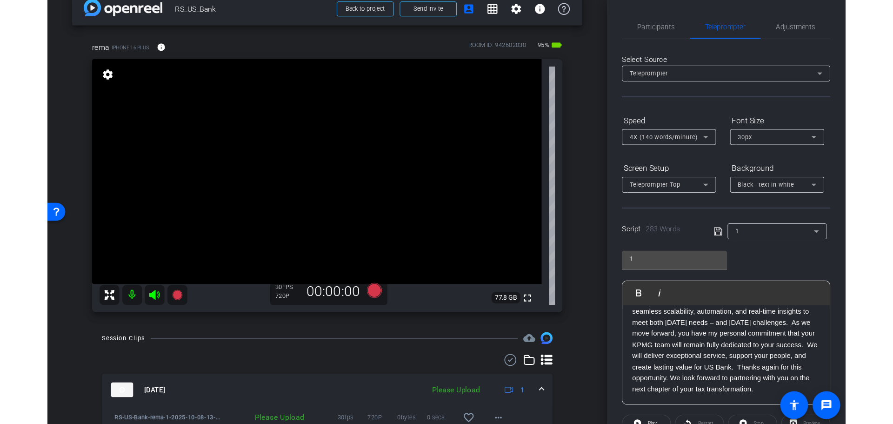
scroll to position [64, 0]
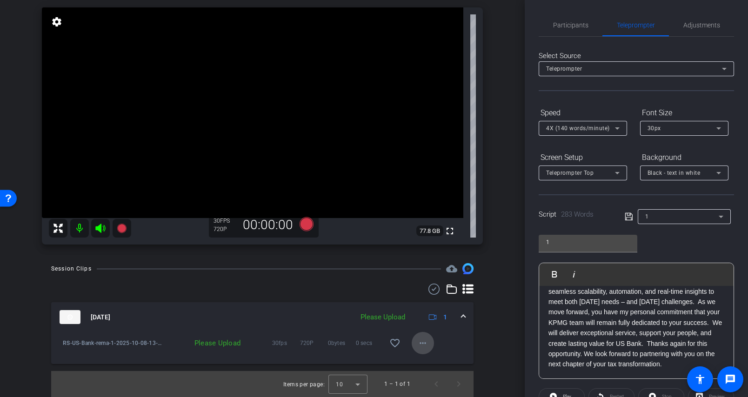
click at [418, 340] on mat-icon "more_horiz" at bounding box center [422, 343] width 11 height 11
click at [425, 361] on span "Upload" at bounding box center [433, 362] width 37 height 11
click at [562, 27] on span "Participants" at bounding box center [570, 25] width 35 height 7
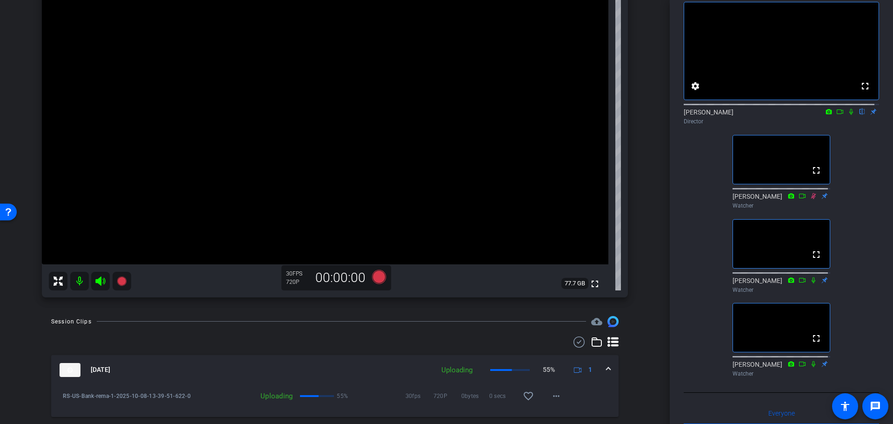
scroll to position [117, 0]
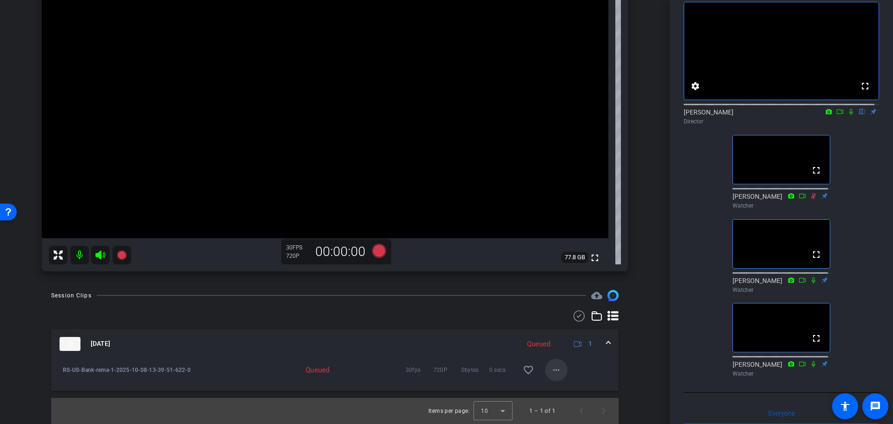
click at [554, 373] on mat-icon "more_horiz" at bounding box center [556, 369] width 11 height 11
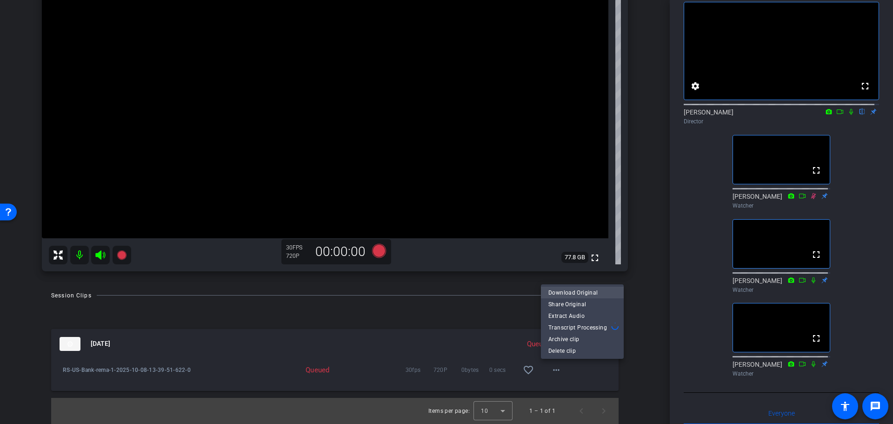
click at [580, 292] on span "Download Original" at bounding box center [583, 292] width 68 height 11
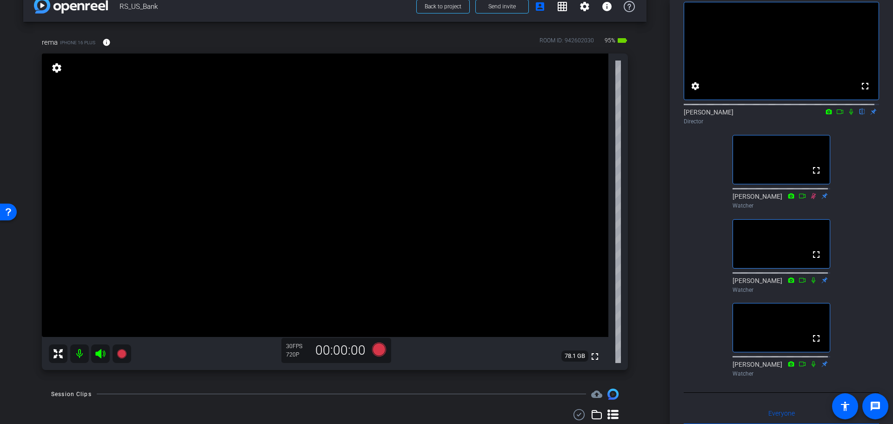
scroll to position [0, 0]
